Goal: Transaction & Acquisition: Purchase product/service

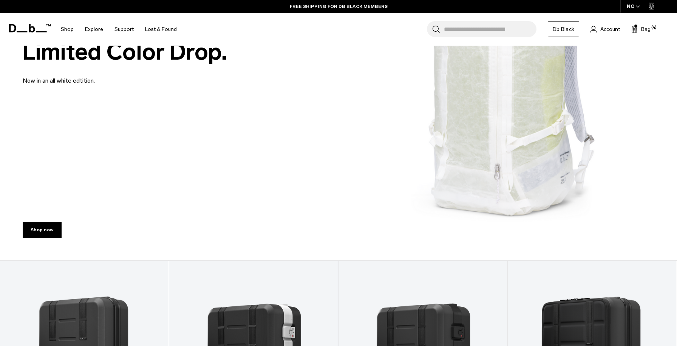
scroll to position [159, 0]
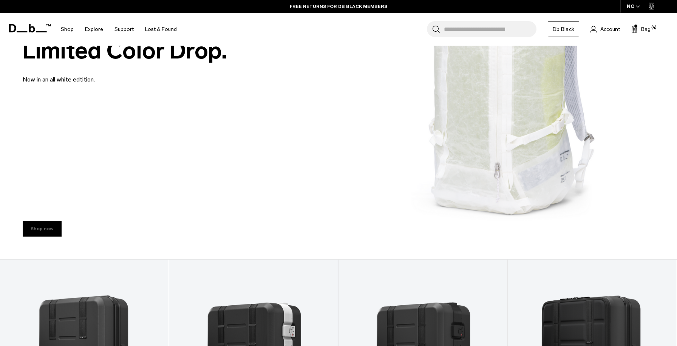
click at [46, 227] on link "Shop now" at bounding box center [42, 229] width 39 height 16
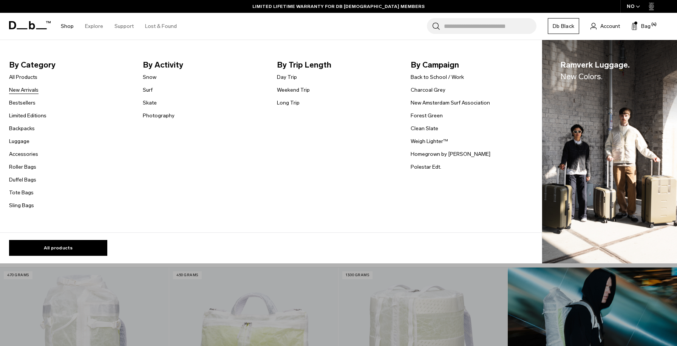
click at [25, 88] on link "New Arrivals" at bounding box center [23, 90] width 29 height 8
